Goal: Task Accomplishment & Management: Use online tool/utility

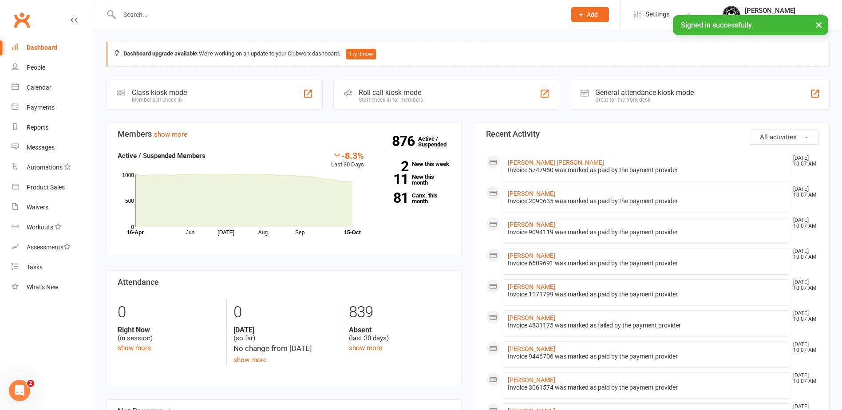
click at [159, 14] on input "text" at bounding box center [338, 14] width 443 height 12
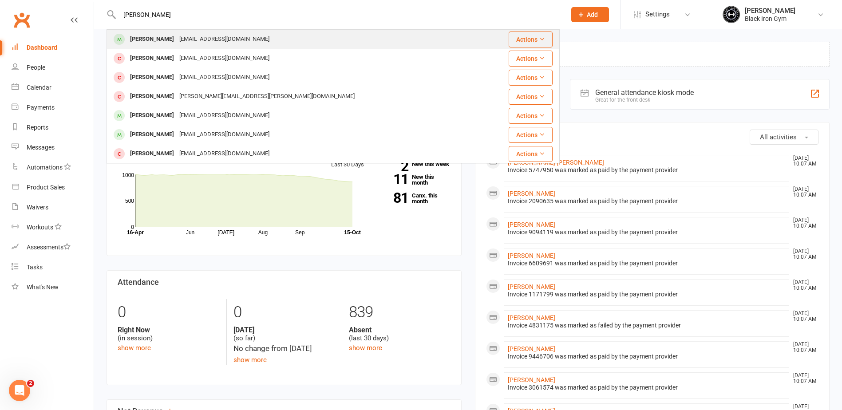
type input "[PERSON_NAME]"
click at [169, 32] on div "[PERSON_NAME] [EMAIL_ADDRESS][DOMAIN_NAME]" at bounding box center [295, 39] width 376 height 18
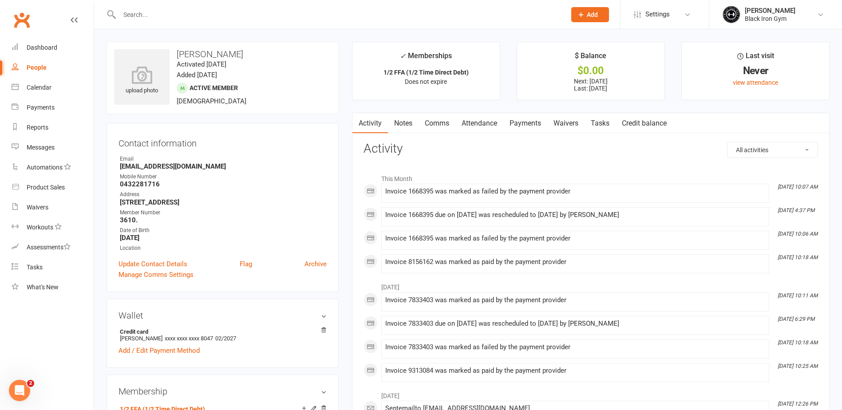
click at [530, 123] on link "Payments" at bounding box center [525, 123] width 44 height 20
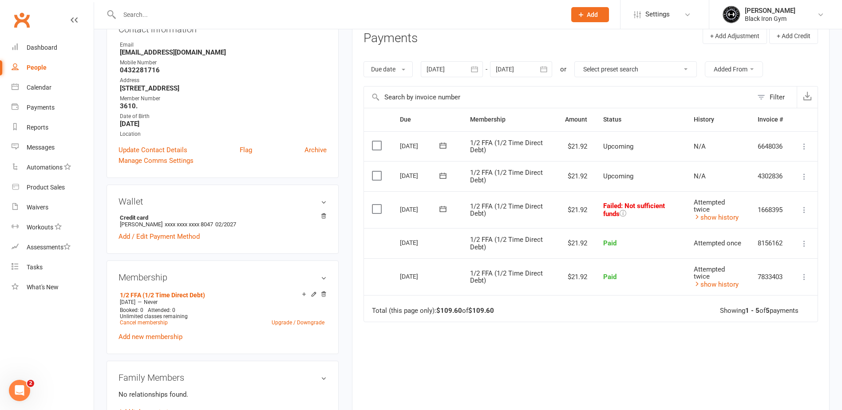
scroll to position [133, 0]
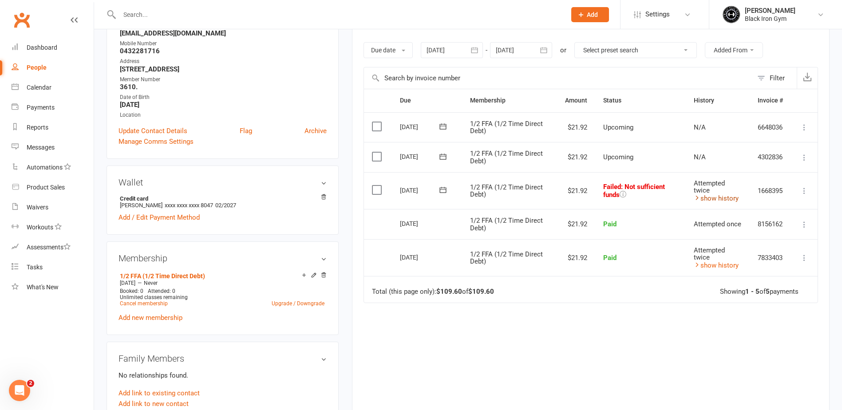
click at [698, 201] on icon at bounding box center [697, 197] width 7 height 7
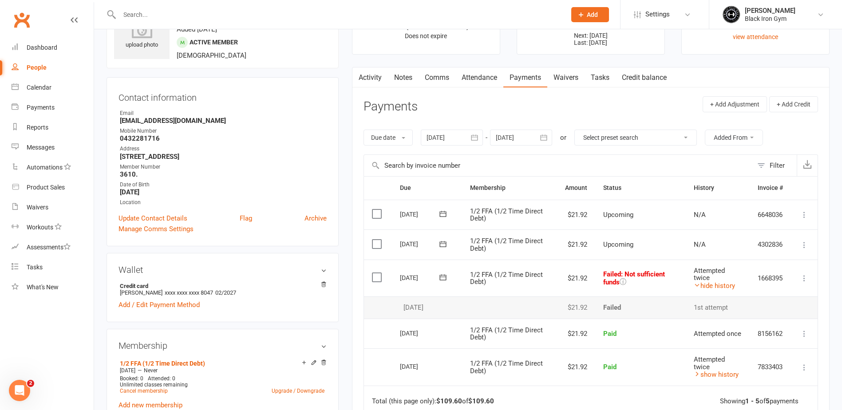
scroll to position [89, 0]
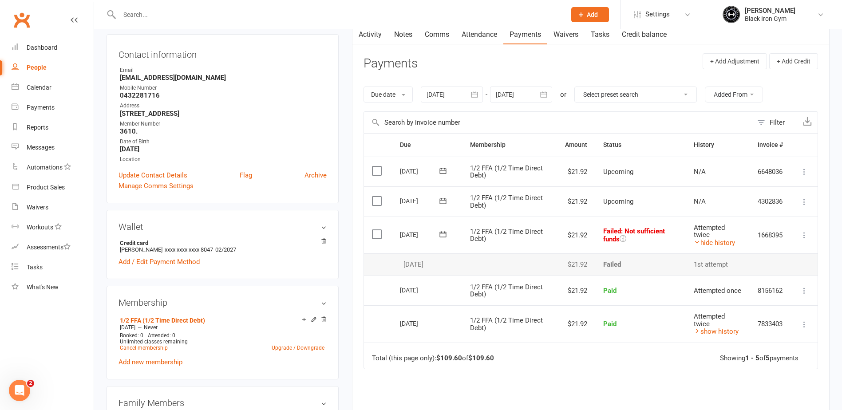
click at [807, 233] on icon at bounding box center [804, 235] width 9 height 9
click at [760, 269] on link "Mark as Paid (POS)" at bounding box center [765, 270] width 88 height 18
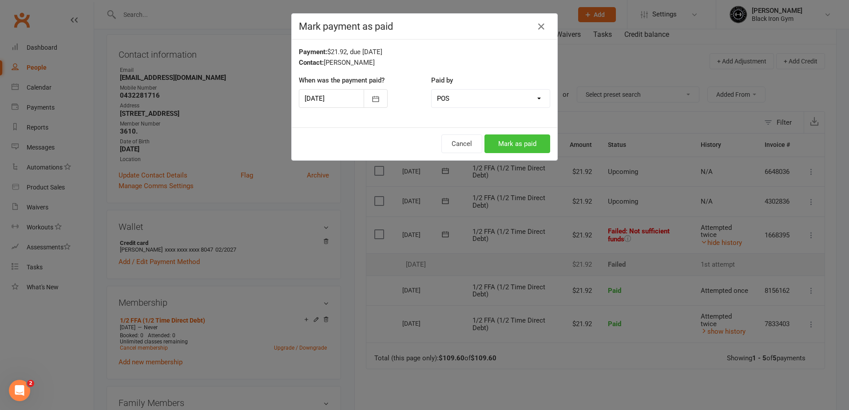
click at [511, 147] on button "Mark as paid" at bounding box center [517, 143] width 66 height 19
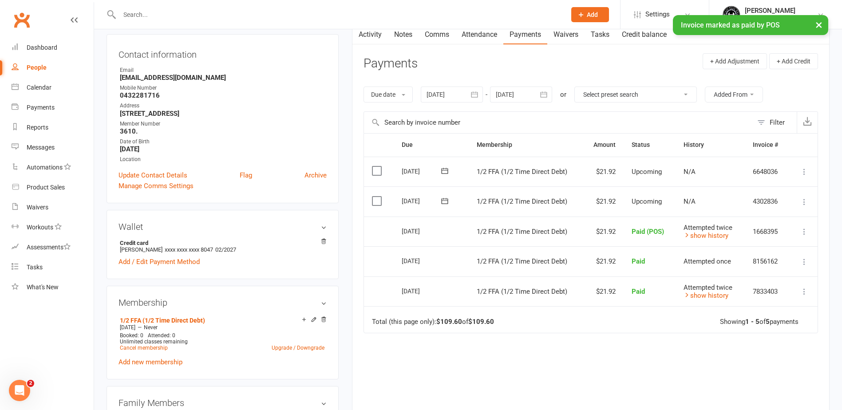
scroll to position [0, 0]
